Goal: Communication & Community: Answer question/provide support

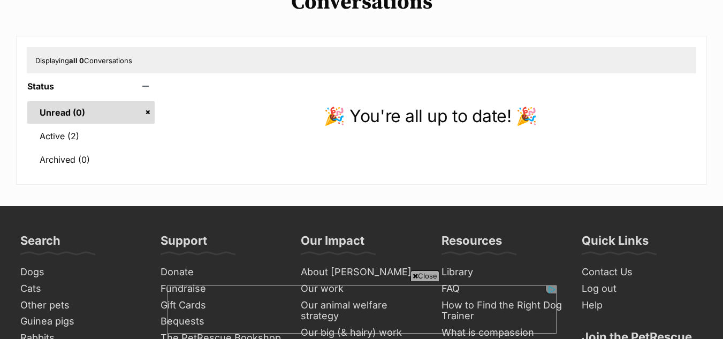
scroll to position [54, 0]
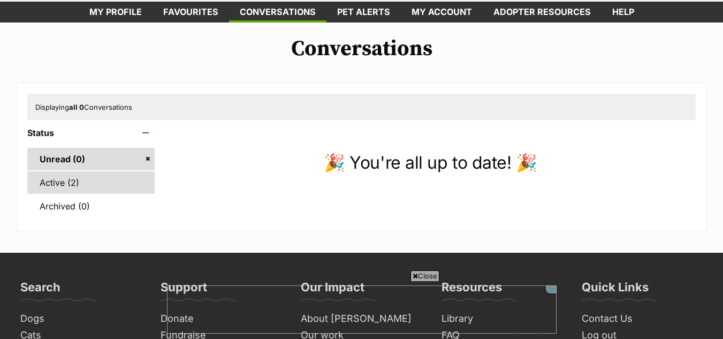
click at [67, 181] on link "Active (2)" at bounding box center [90, 182] width 127 height 22
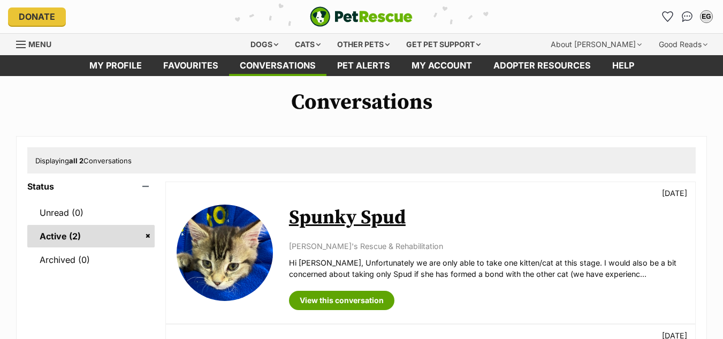
click at [226, 253] on img at bounding box center [225, 252] width 96 height 96
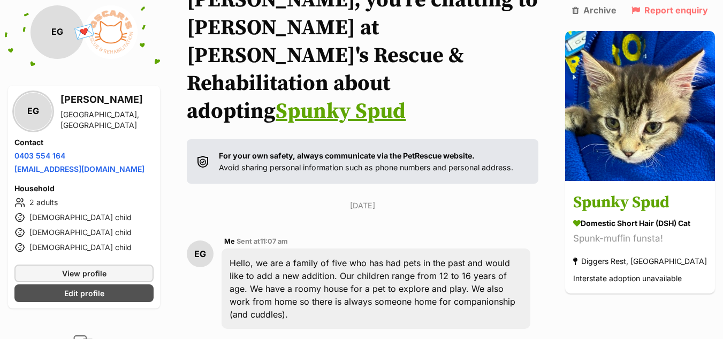
scroll to position [107, 0]
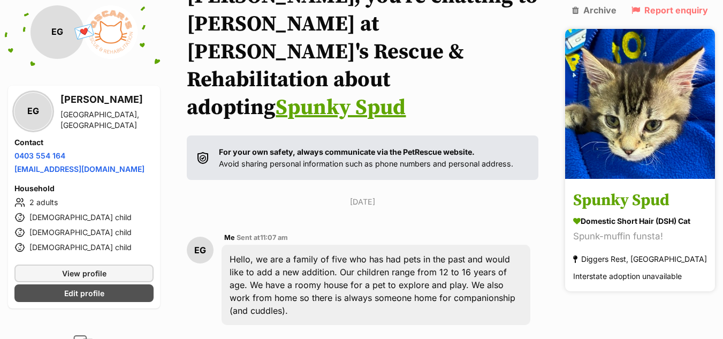
click at [635, 189] on h3 "Spunky Spud" at bounding box center [640, 201] width 134 height 24
